Goal: Find specific page/section

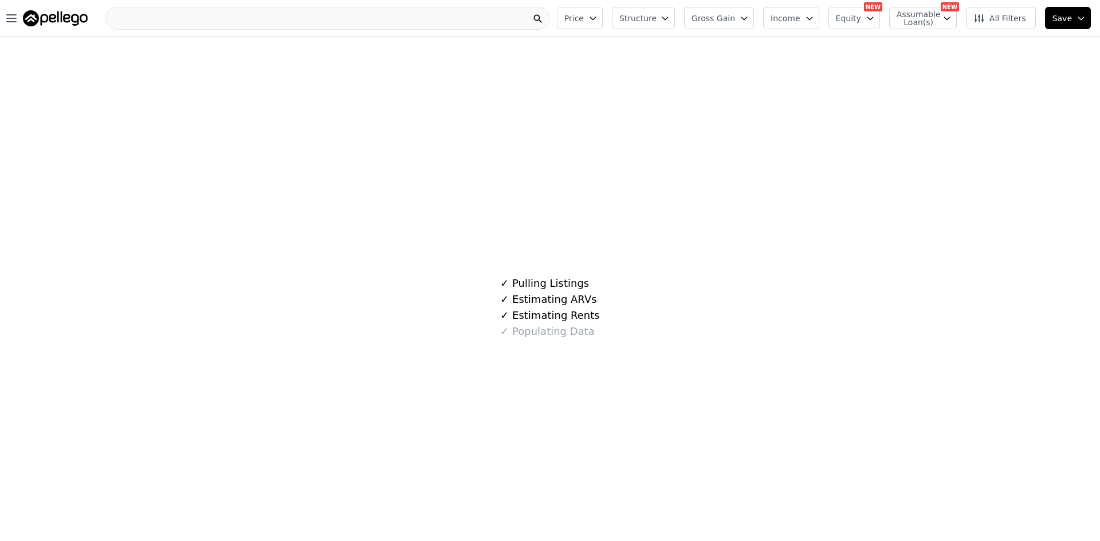
click at [175, 23] on div at bounding box center [327, 18] width 445 height 23
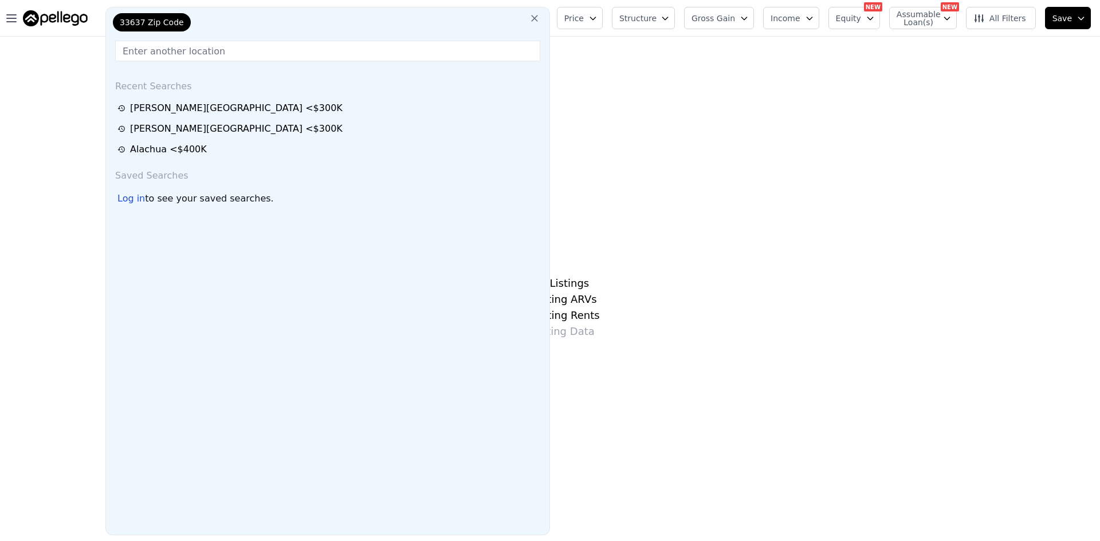
click at [172, 50] on input "text" at bounding box center [327, 51] width 425 height 21
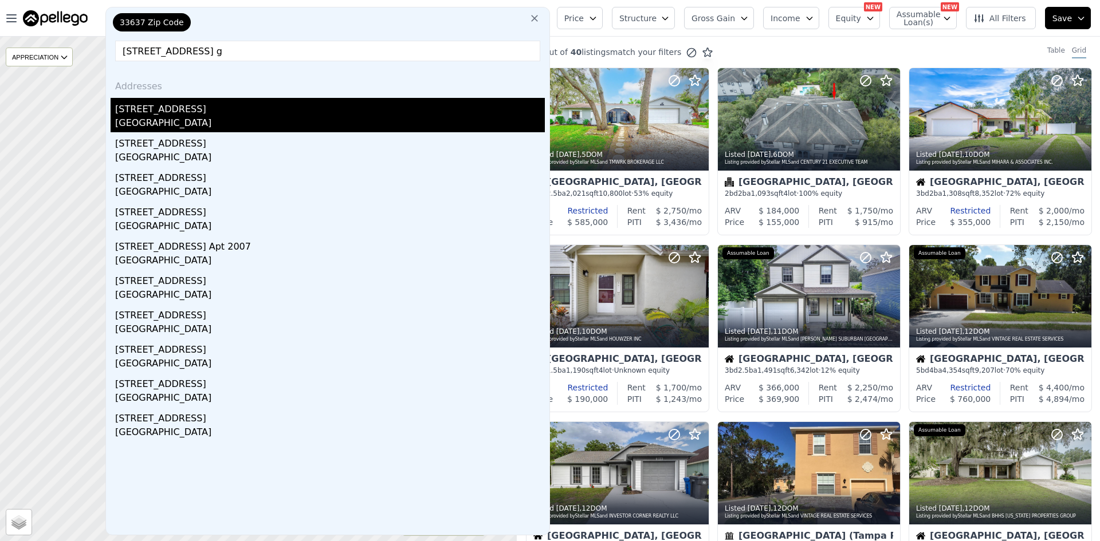
type input "[STREET_ADDRESS] g"
click at [202, 121] on div "[GEOGRAPHIC_DATA]" at bounding box center [330, 124] width 430 height 16
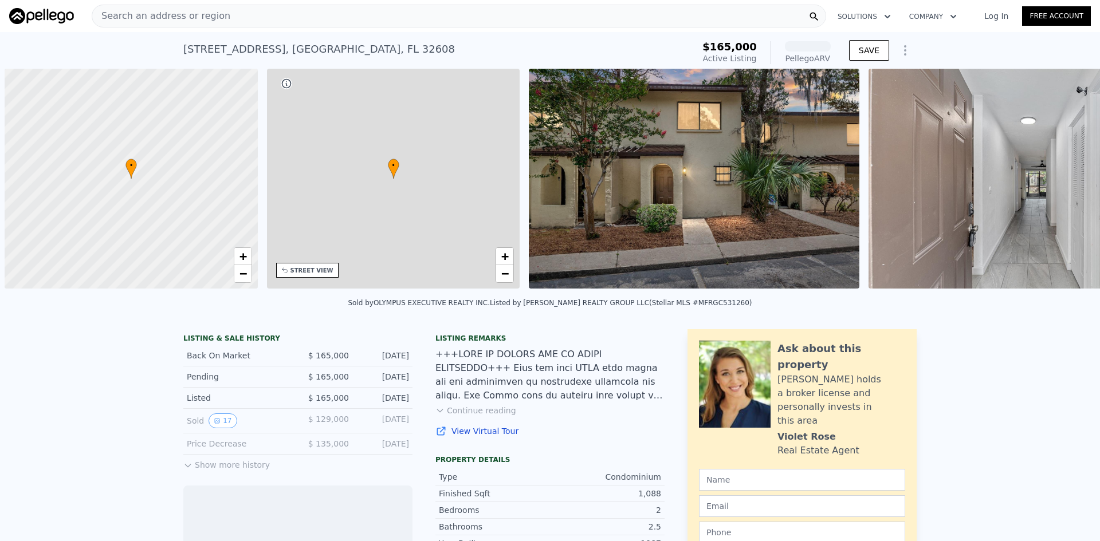
scroll to position [0, 5]
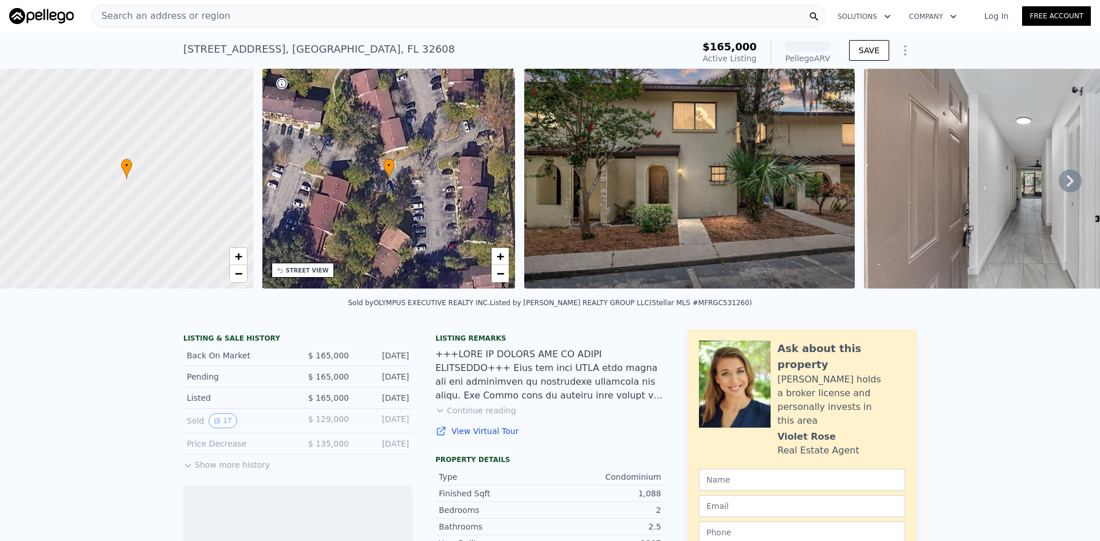
click at [1067, 183] on icon at bounding box center [1070, 180] width 7 height 11
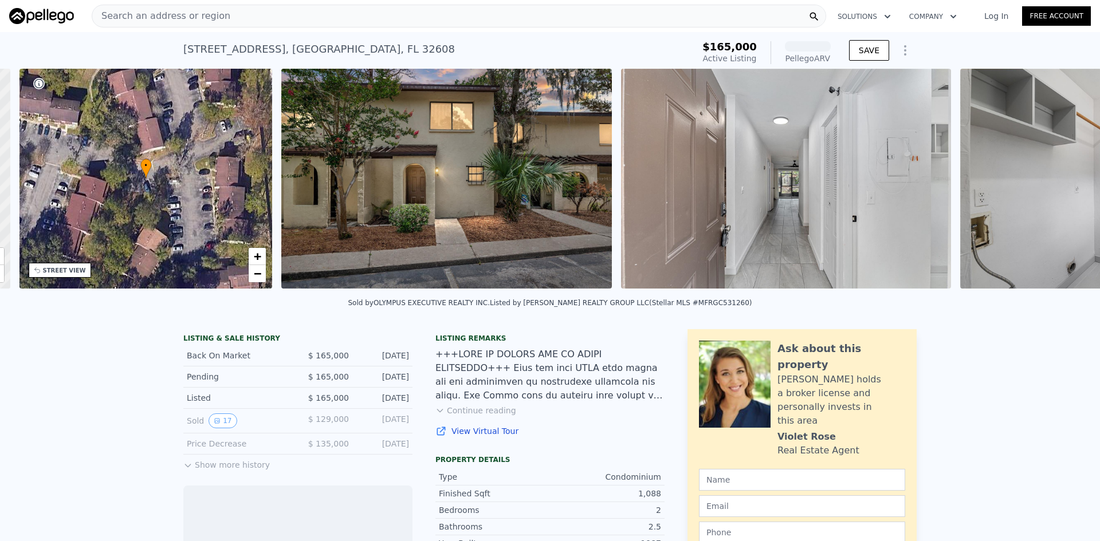
scroll to position [0, 267]
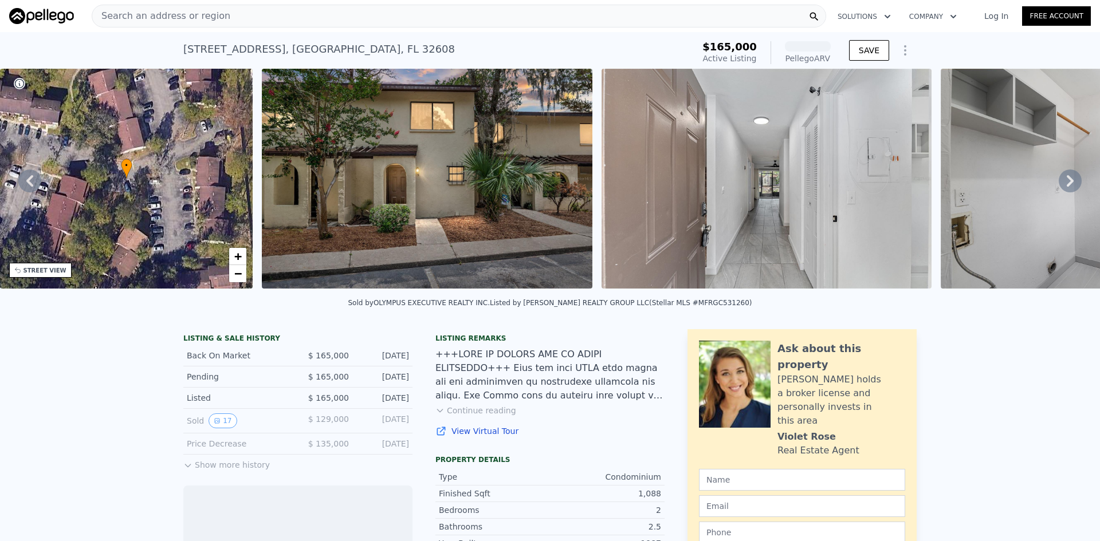
click at [1067, 183] on icon at bounding box center [1070, 180] width 7 height 11
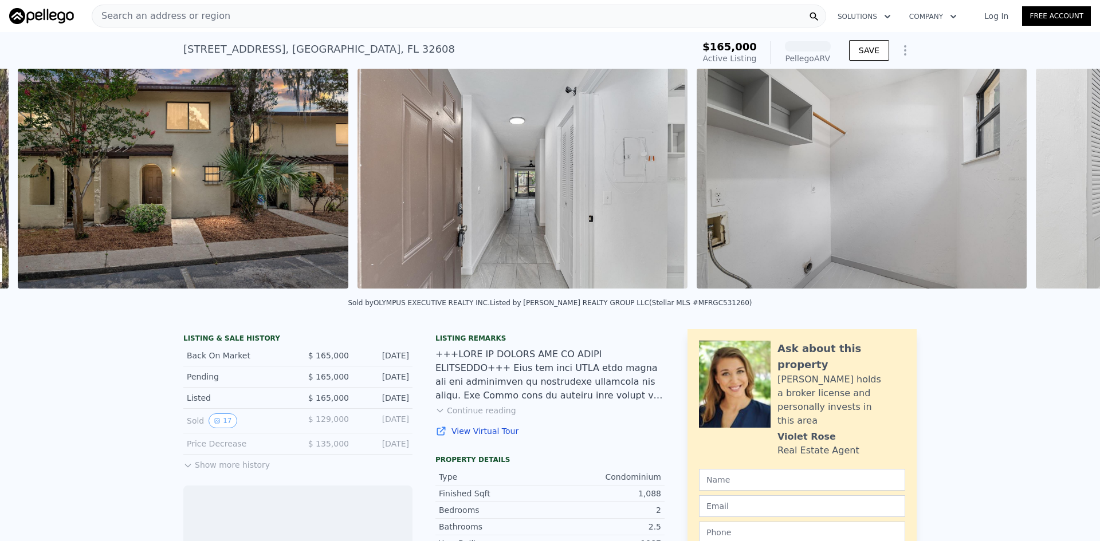
scroll to position [0, 524]
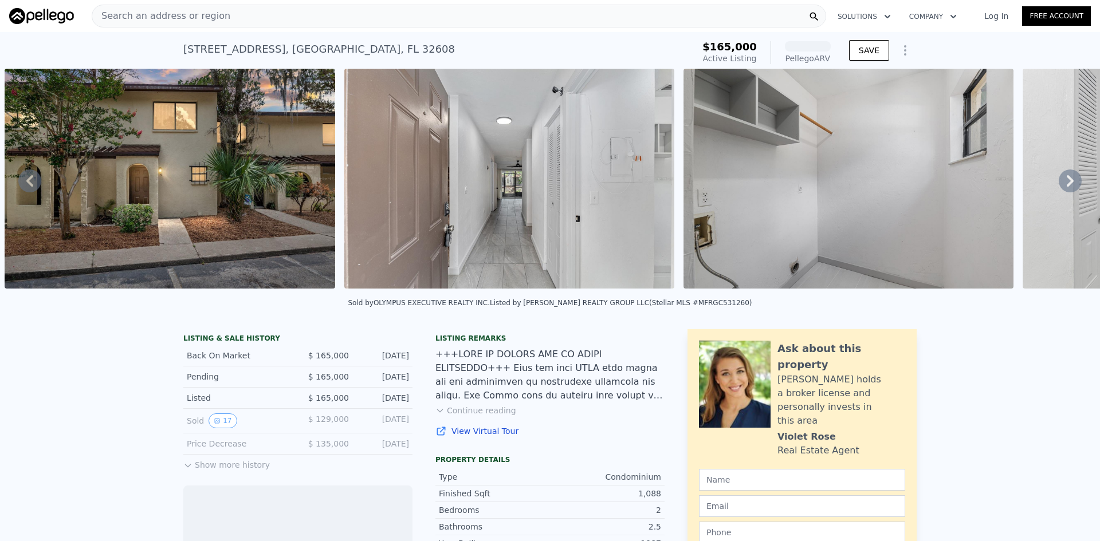
click at [1067, 183] on icon at bounding box center [1070, 180] width 7 height 11
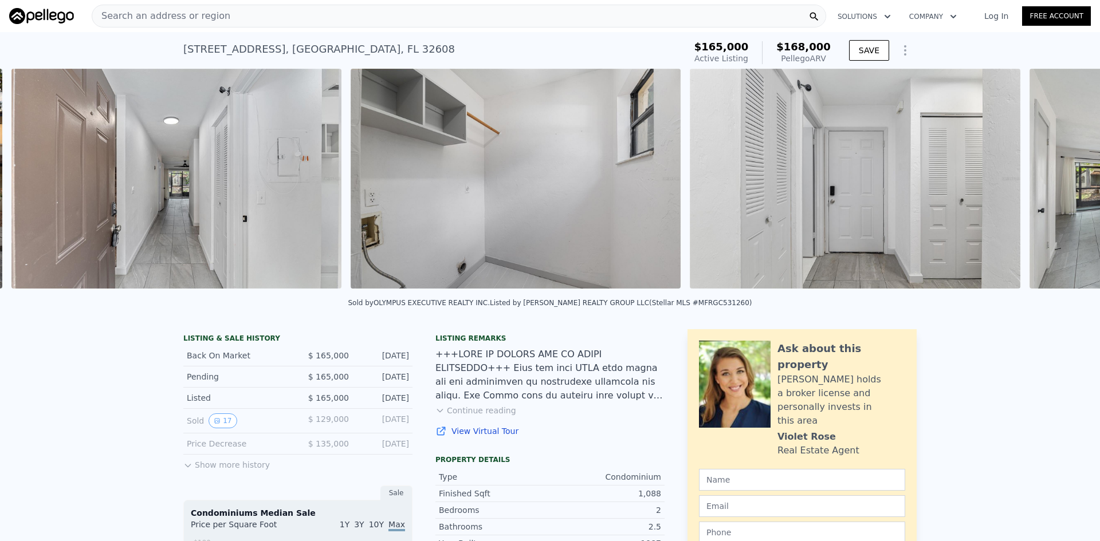
scroll to position [0, 864]
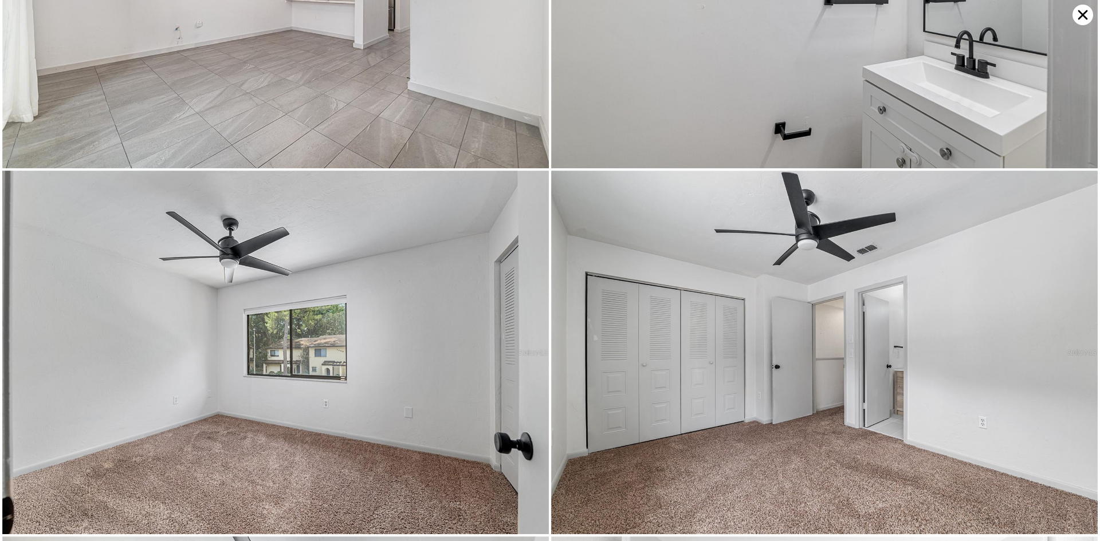
scroll to position [3999, 0]
